Goal: Check status: Check status

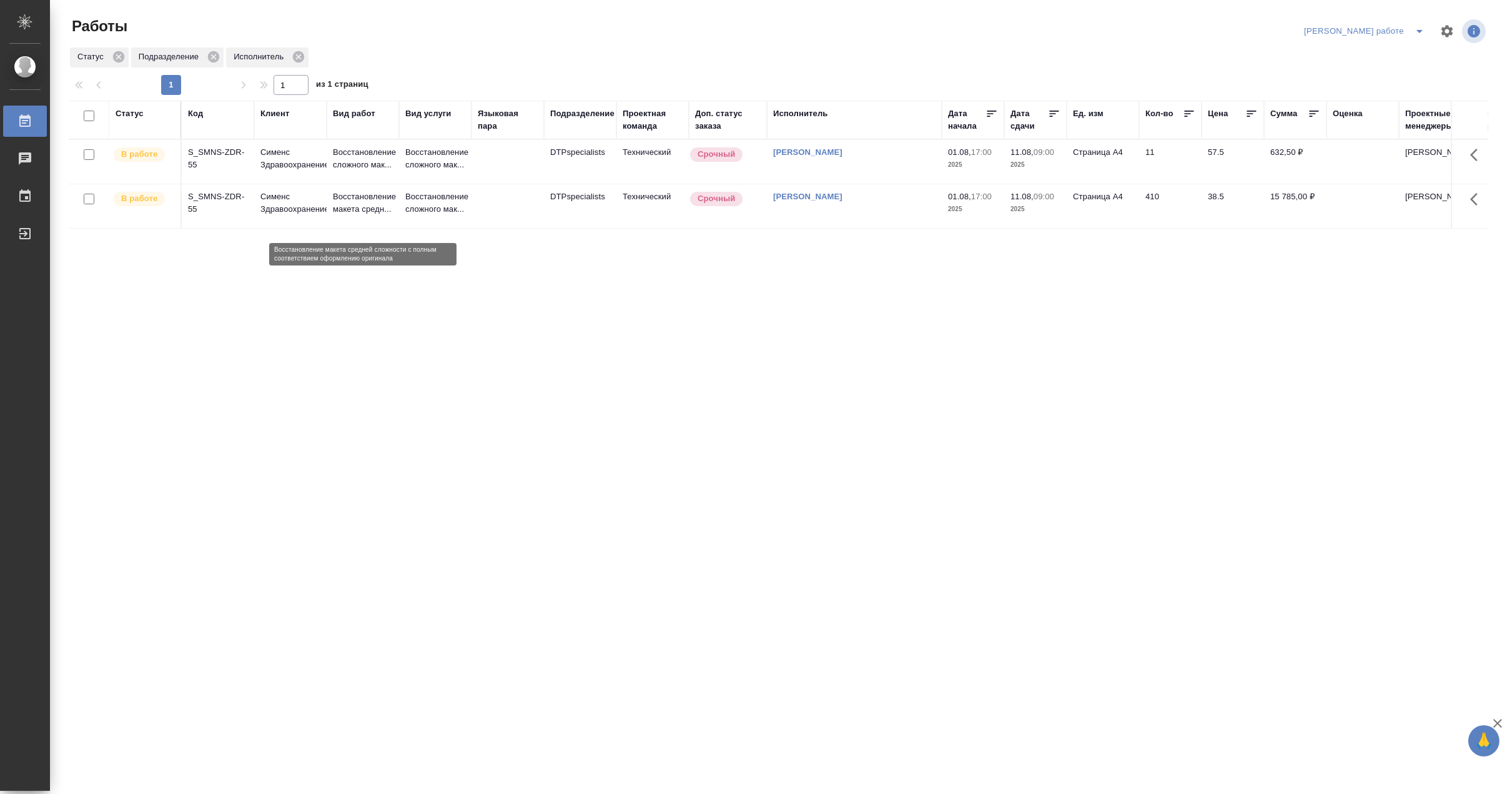
click at [364, 210] on p "Восстановление макета средн..." at bounding box center [363, 203] width 60 height 25
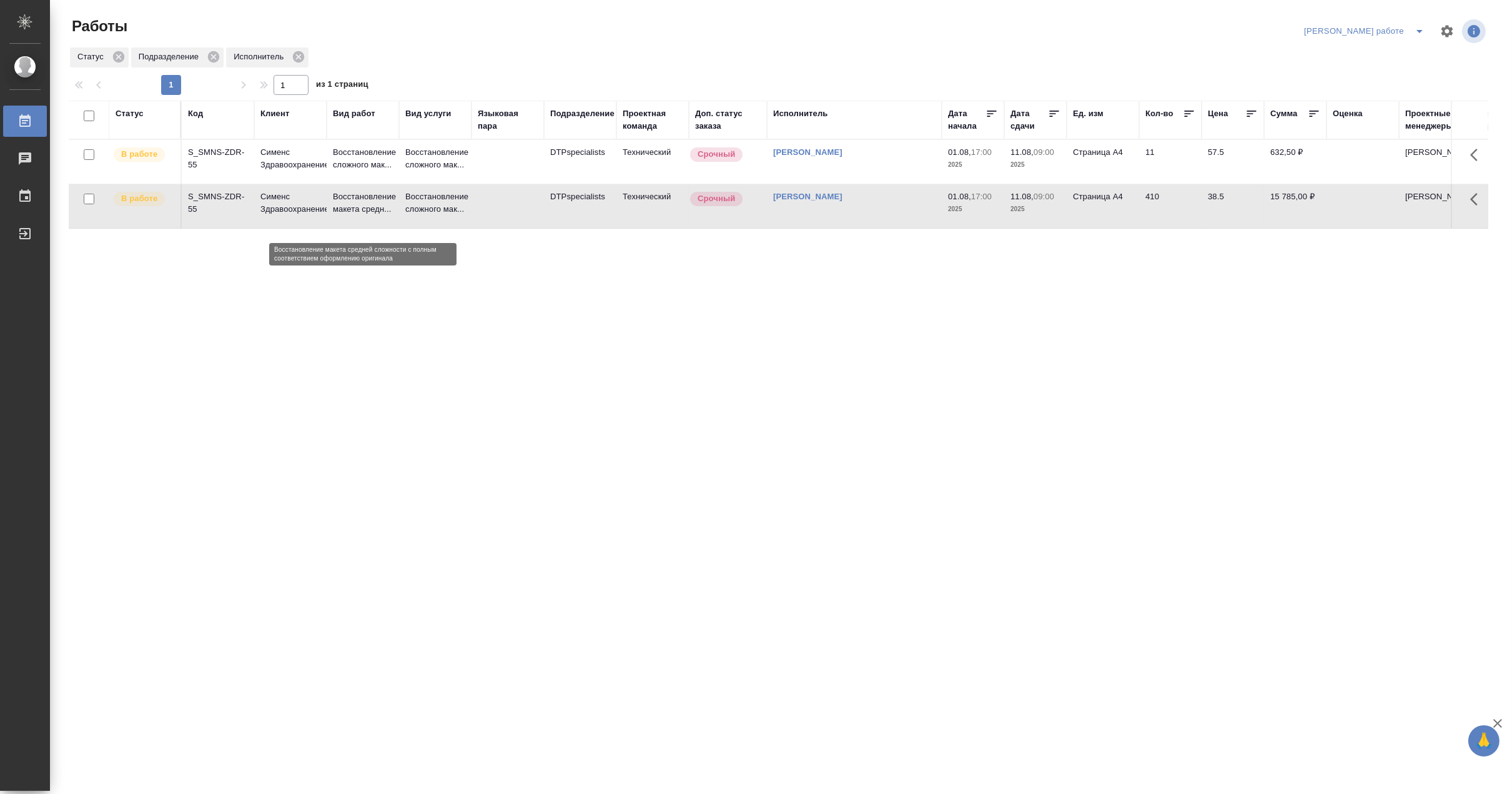
click at [364, 210] on p "Восстановление макета средн..." at bounding box center [363, 203] width 60 height 25
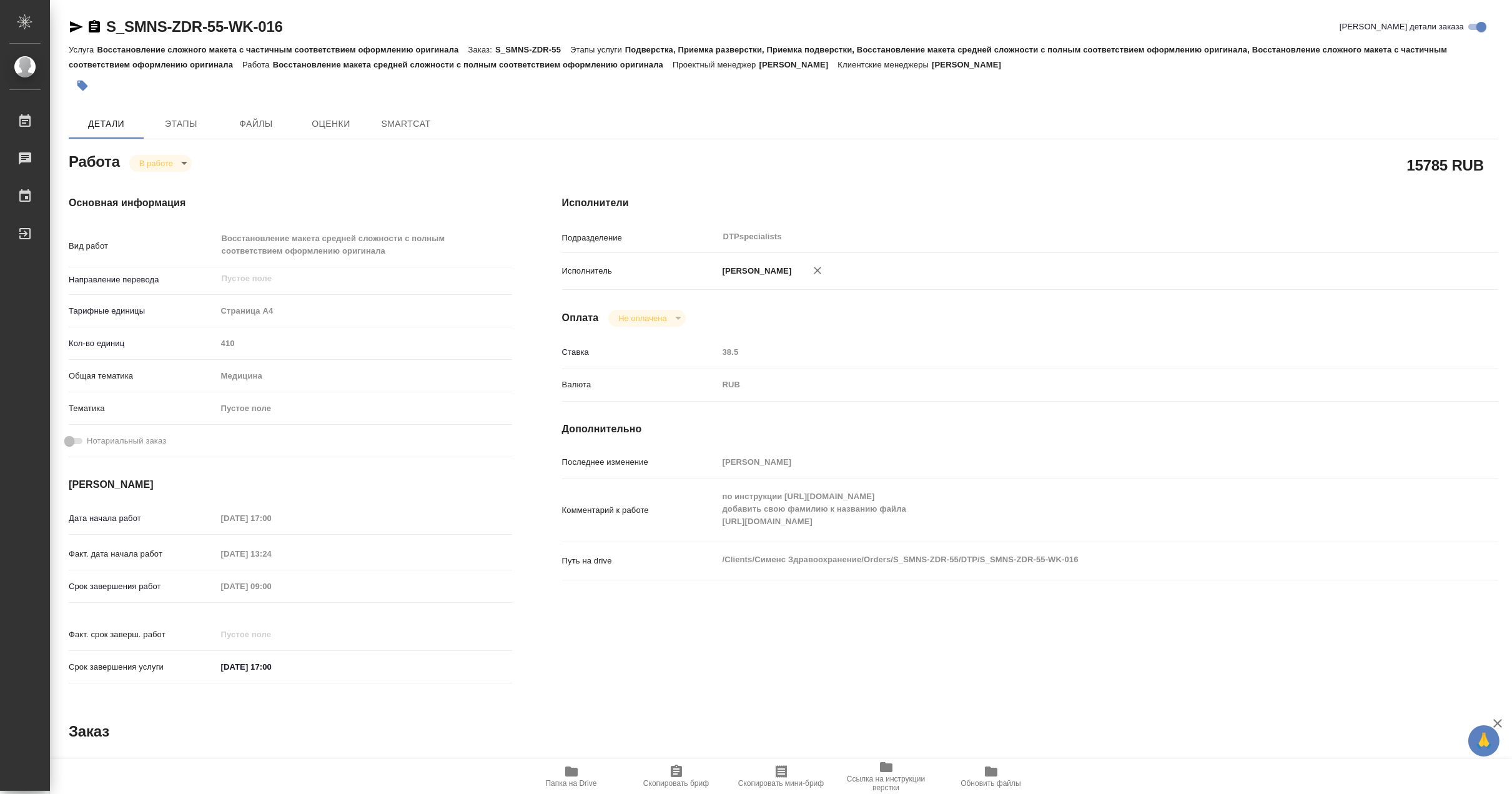
type textarea "x"
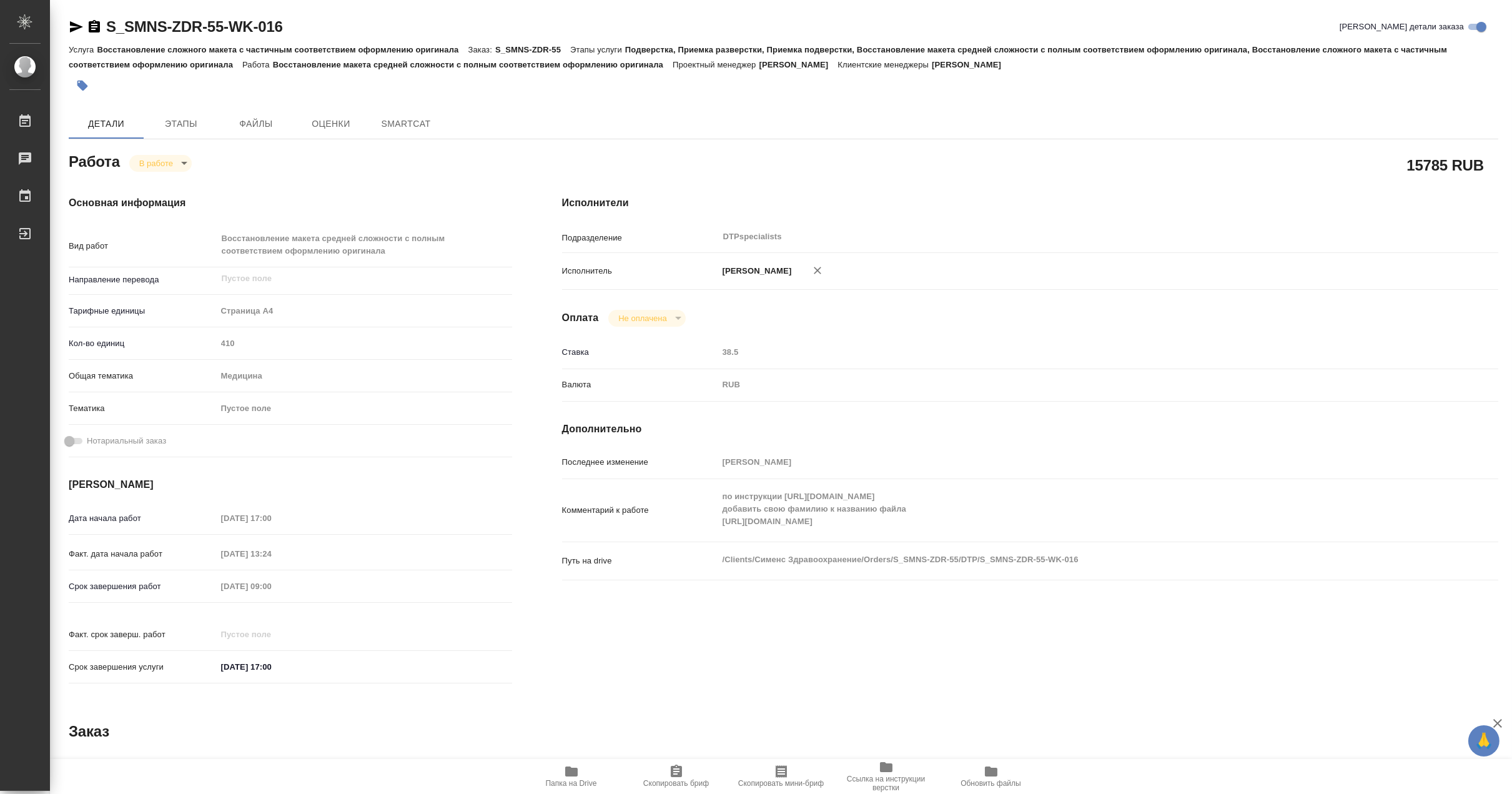
type textarea "x"
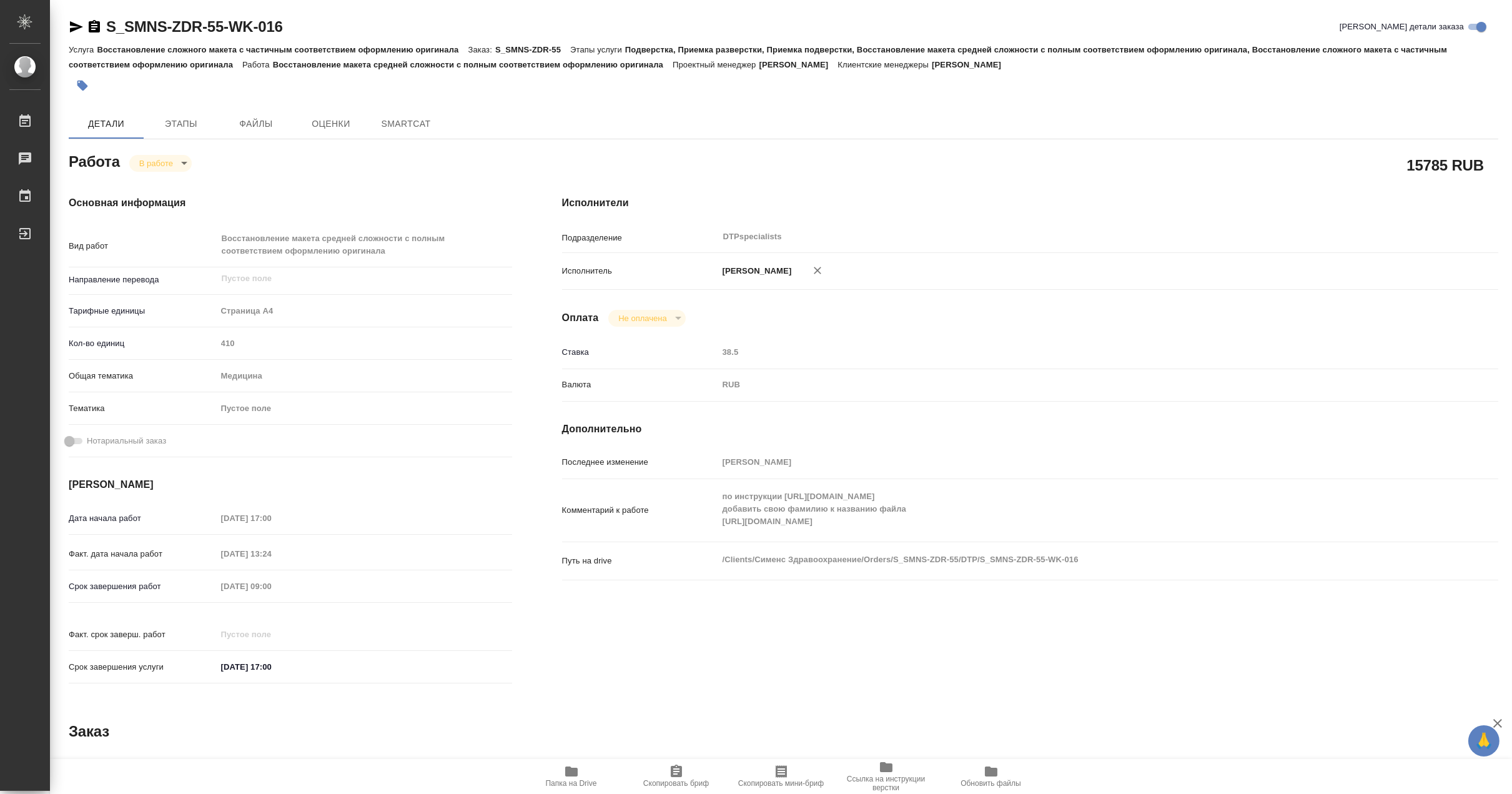
type textarea "x"
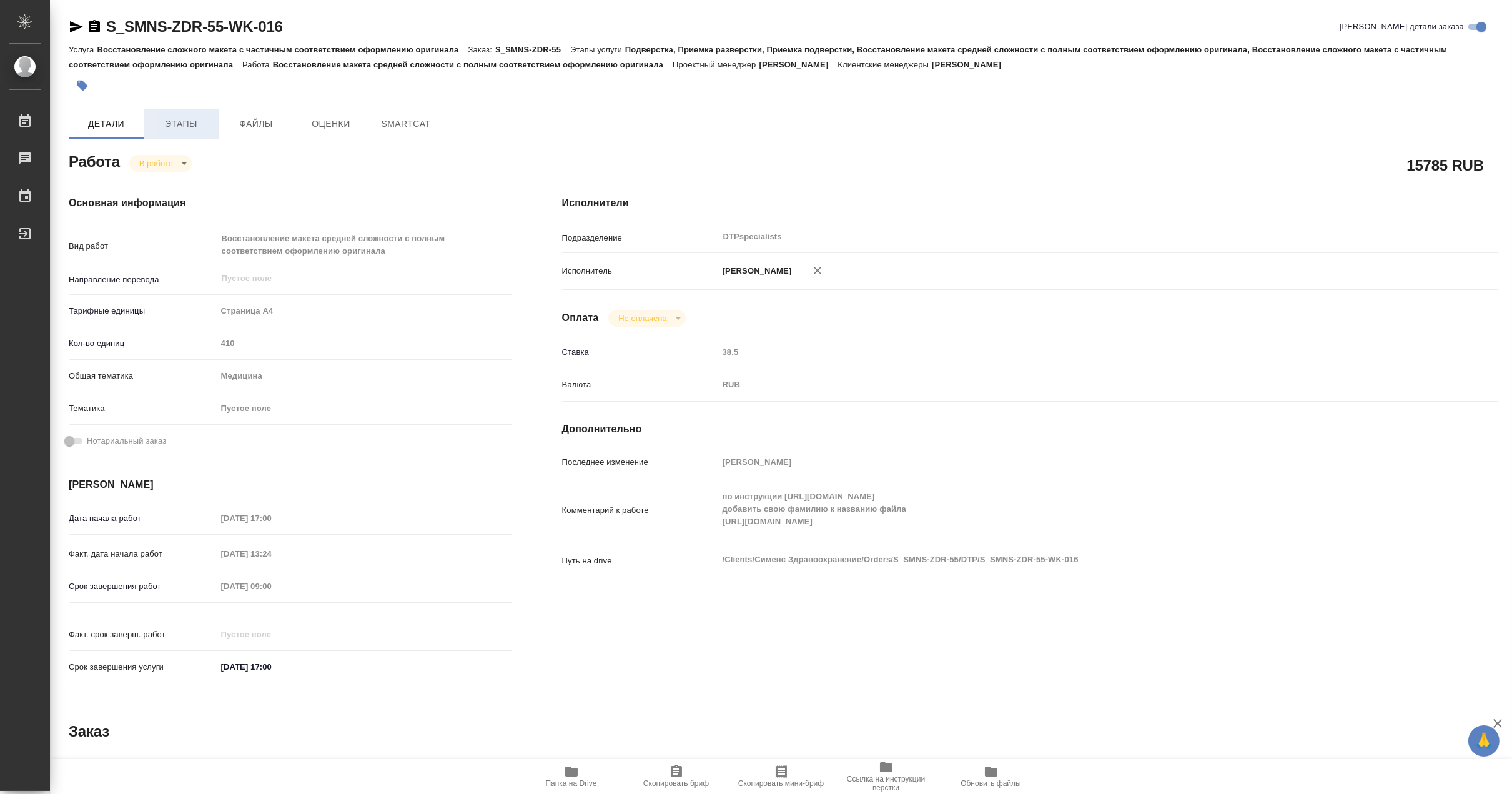
type textarea "x"
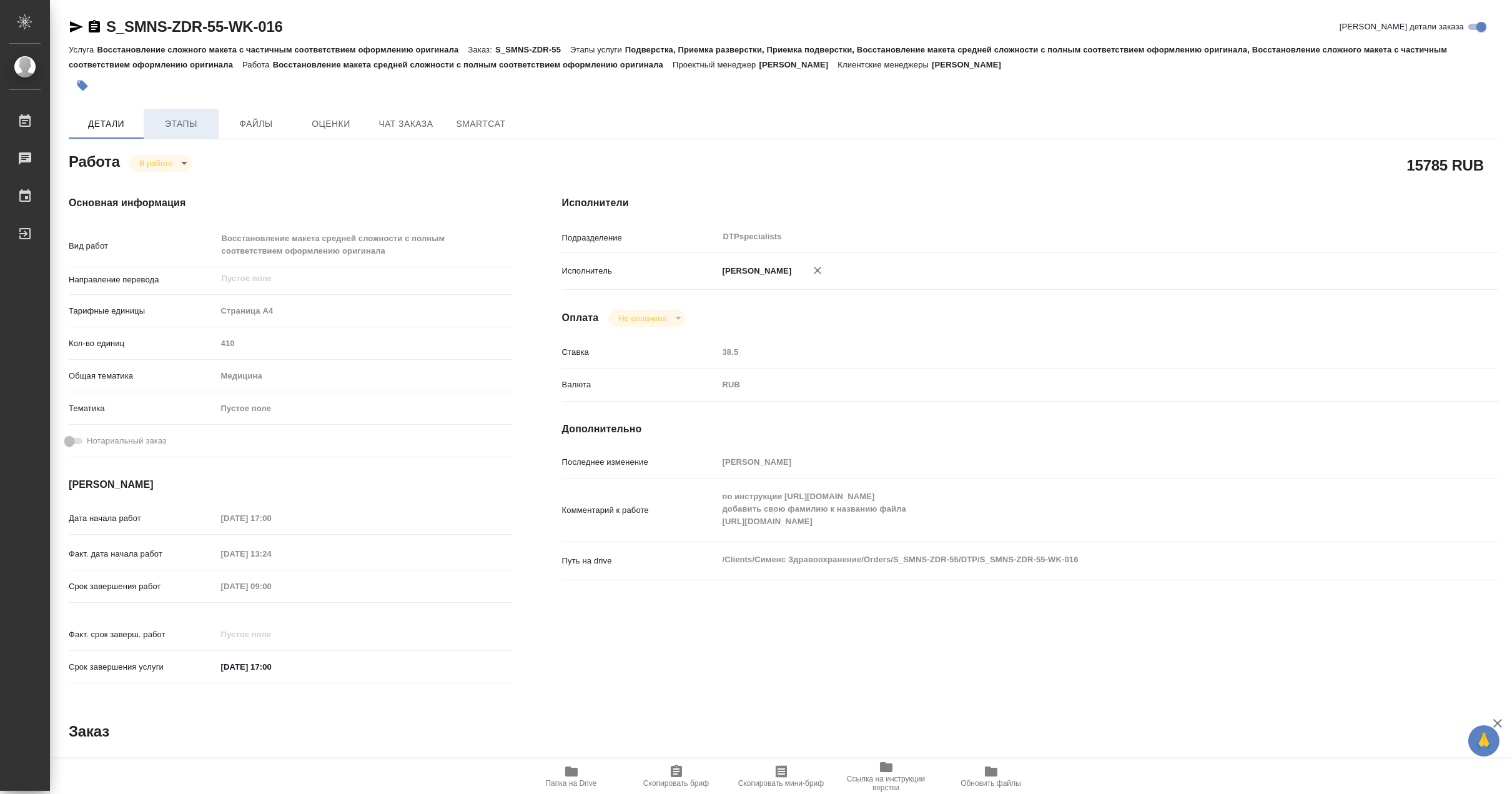
click at [175, 108] on button "Этапы" at bounding box center [180, 123] width 75 height 30
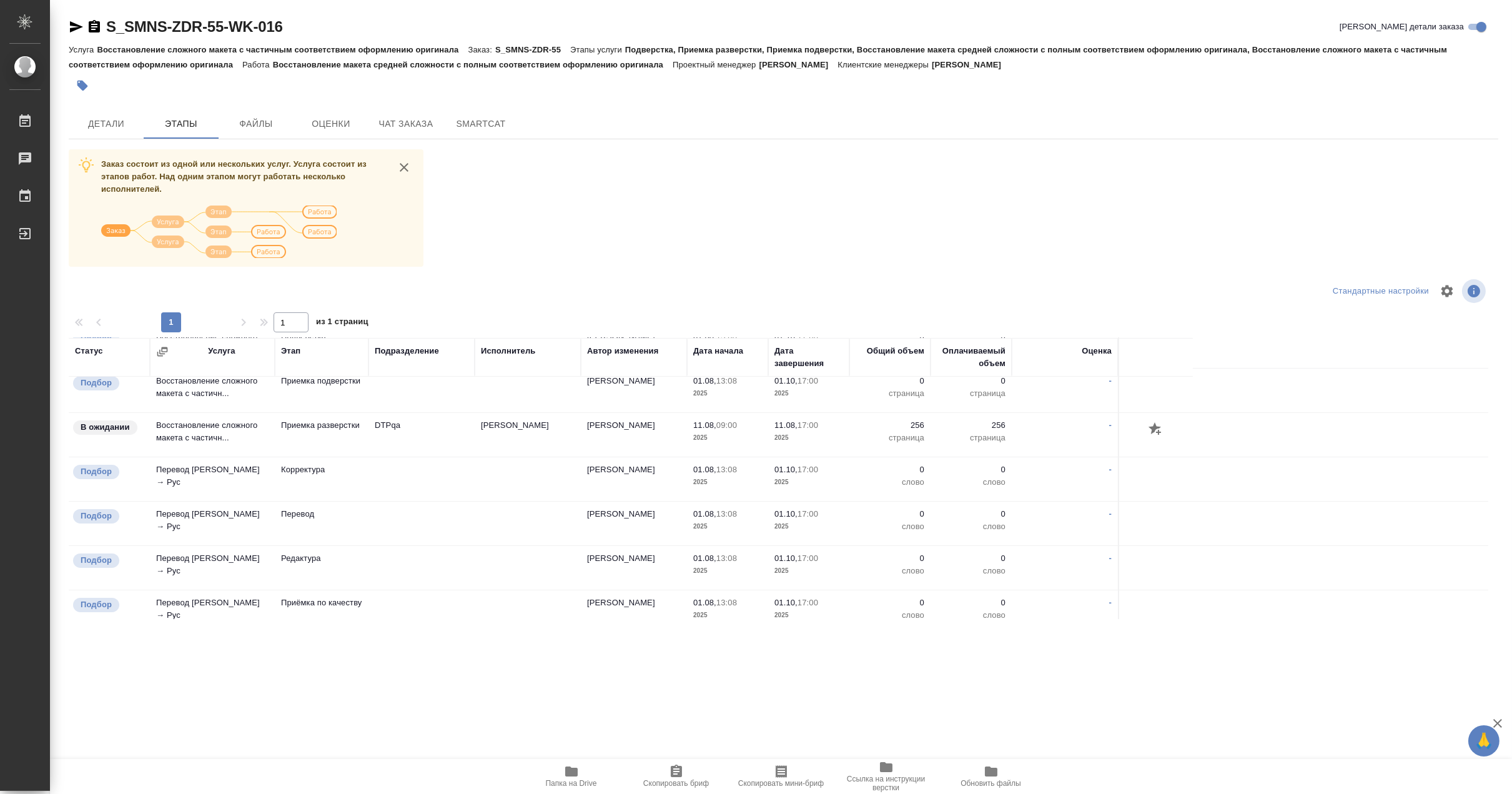
scroll to position [347, 0]
click at [117, 121] on span "Детали" at bounding box center [106, 123] width 60 height 16
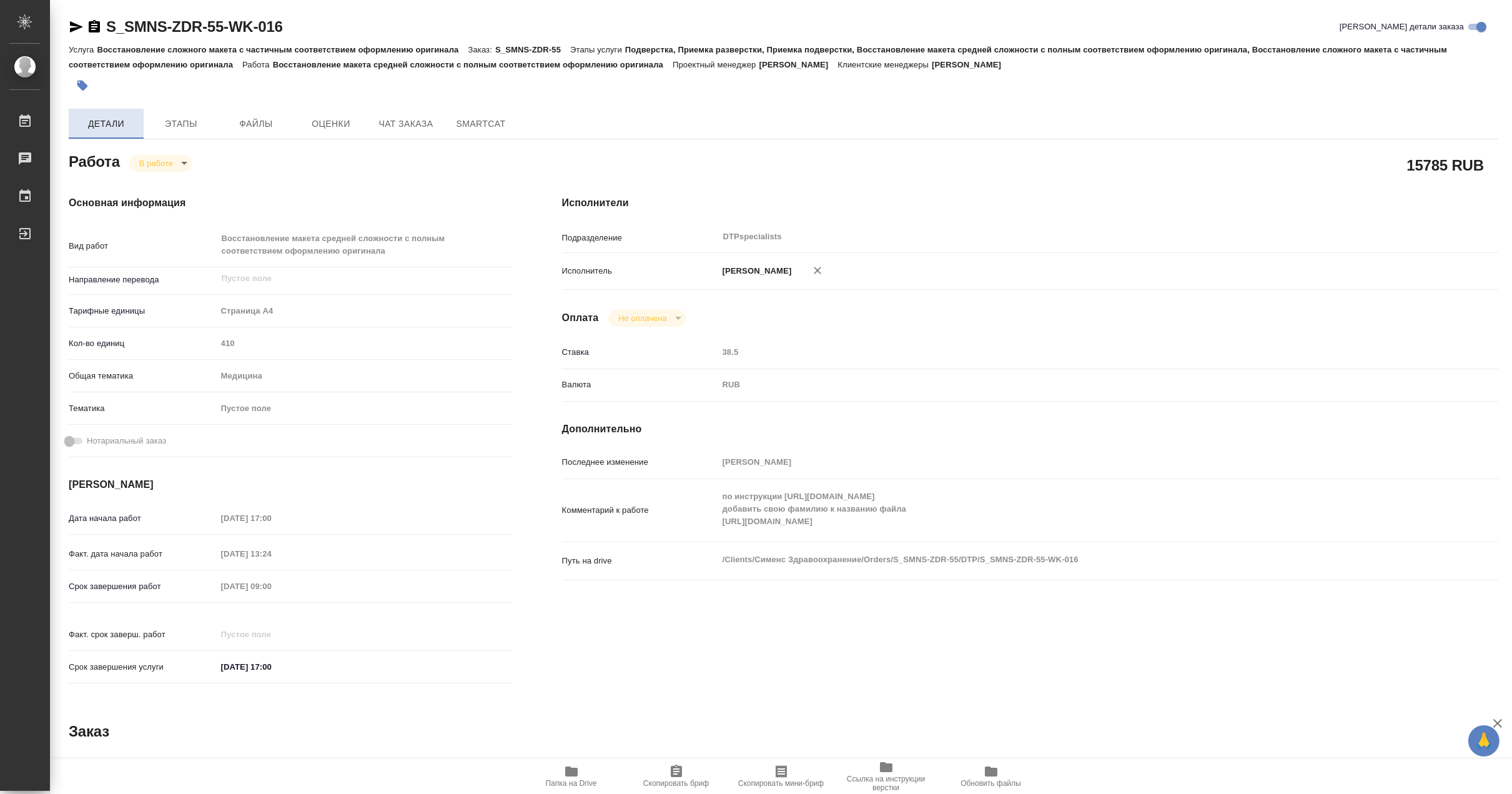
type textarea "x"
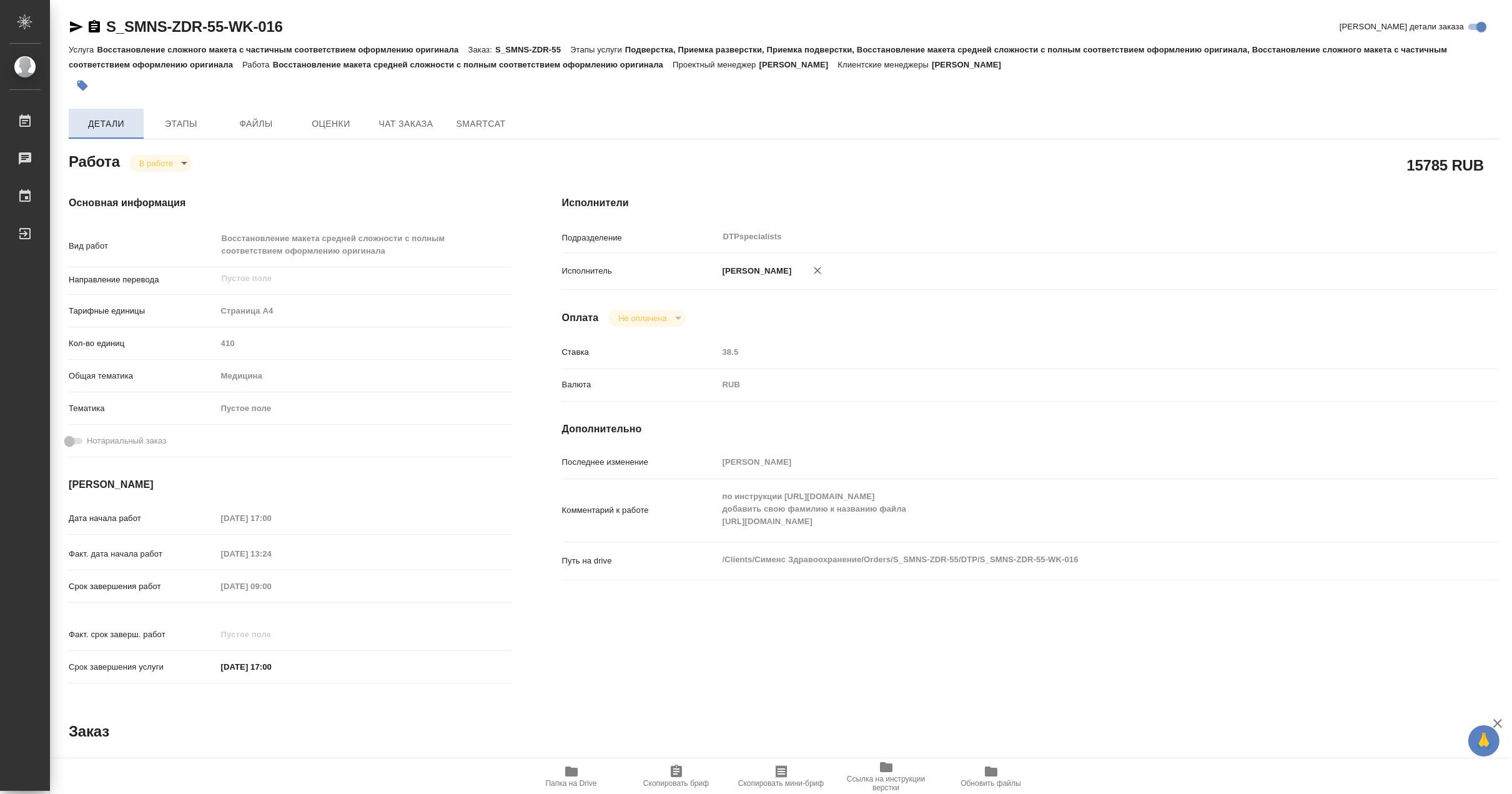
type textarea "x"
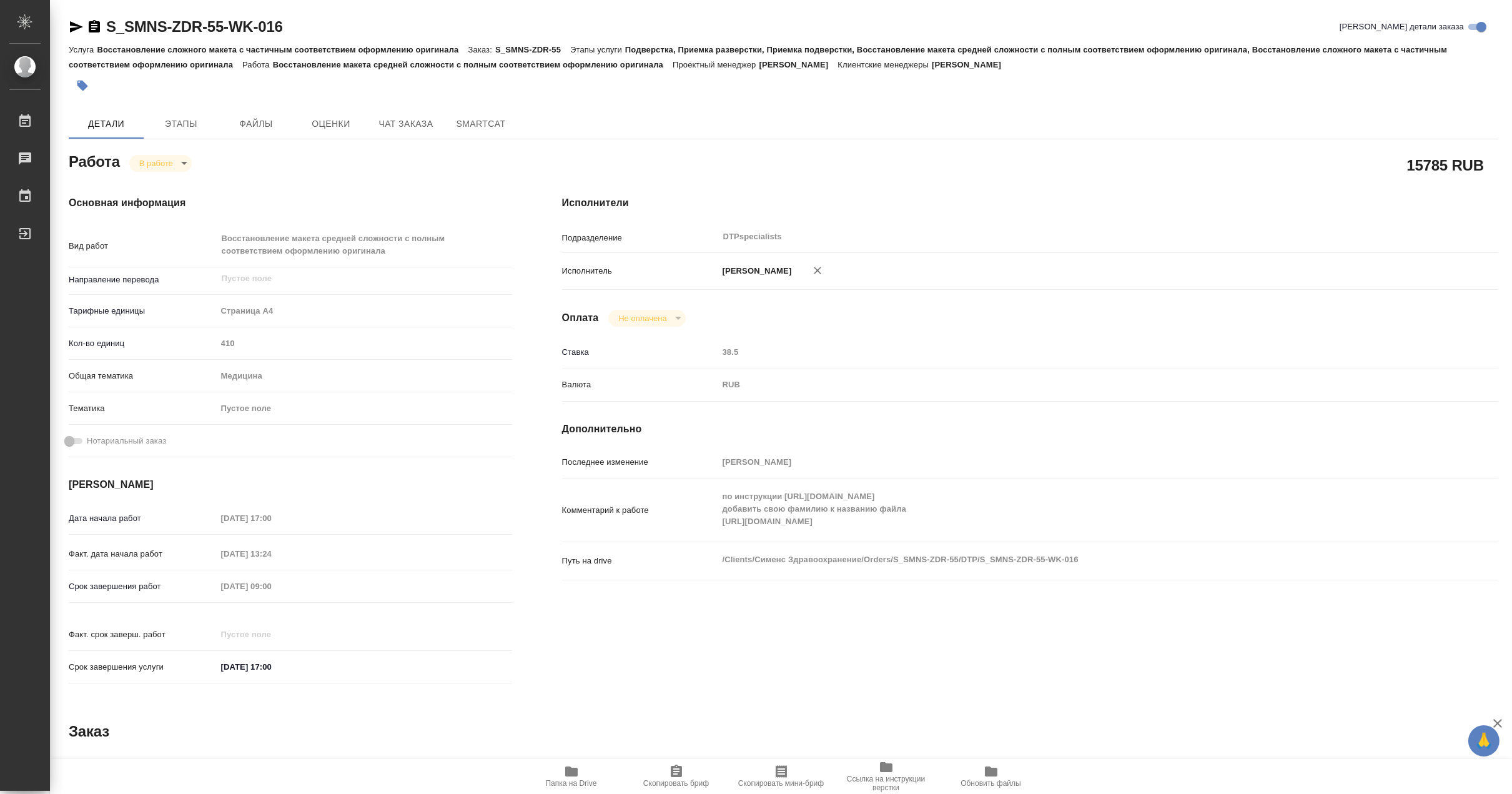
type textarea "x"
